Goal: Obtain resource: Obtain resource

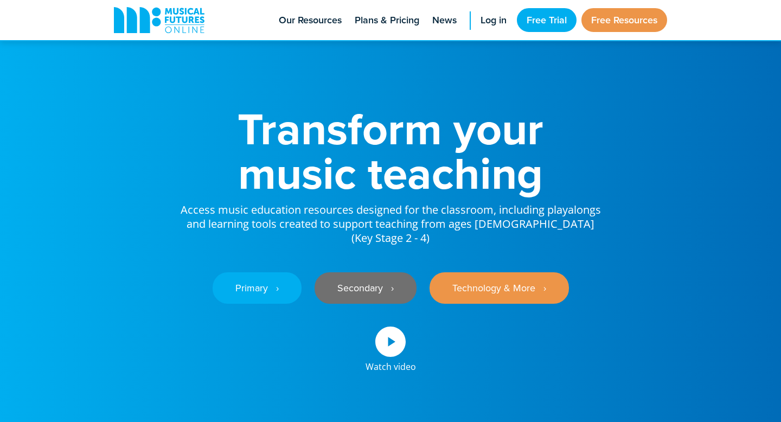
click at [400, 272] on link "Secondary ‎‏‏‎ ‎ ›" at bounding box center [365, 287] width 102 height 31
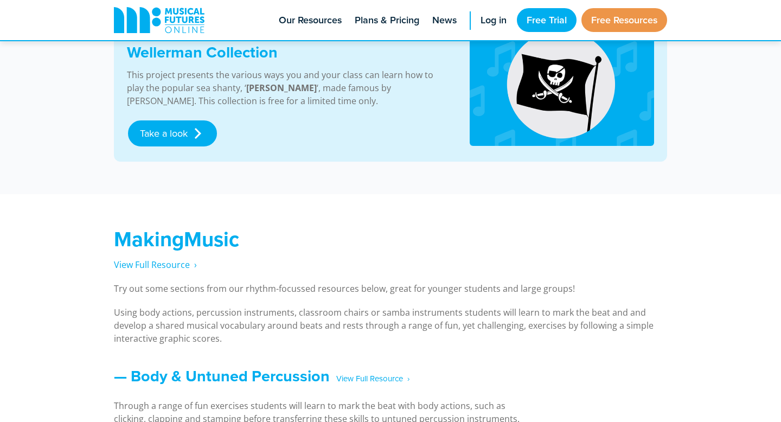
scroll to position [623, 0]
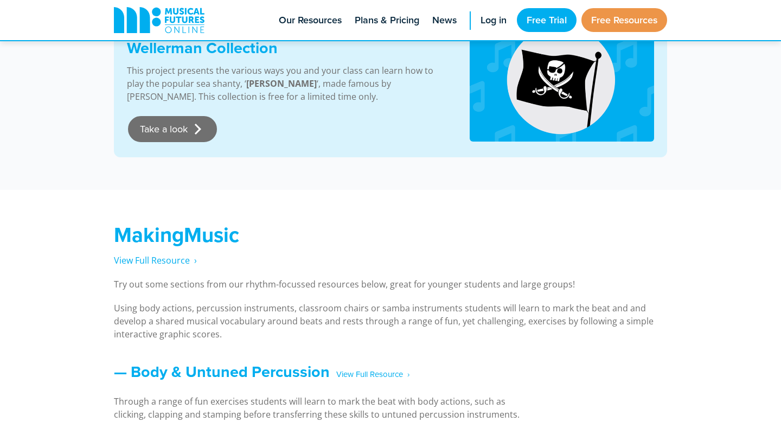
click at [188, 124] on link "Take a look" at bounding box center [172, 129] width 89 height 26
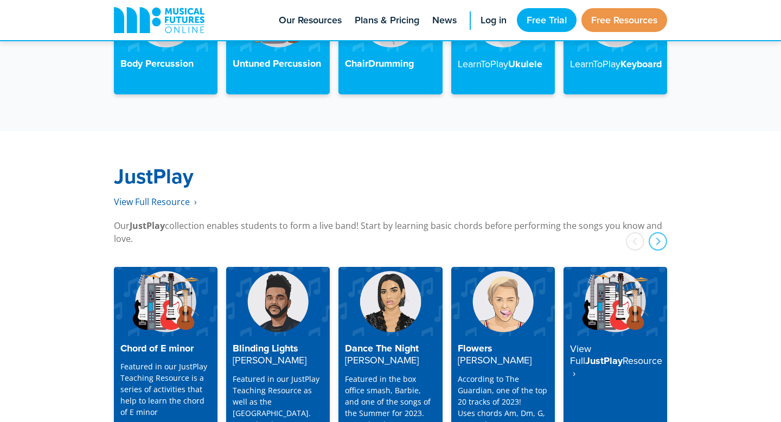
scroll to position [2676, 0]
